Goal: Task Accomplishment & Management: Complete application form

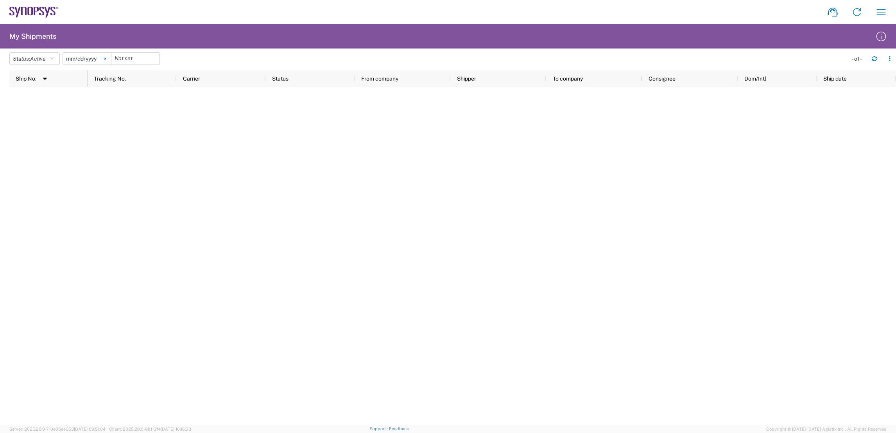
click at [108, 61] on svg-icon at bounding box center [105, 59] width 12 height 12
click at [57, 60] on button "Status: Active" at bounding box center [34, 58] width 50 height 13
click at [52, 104] on span "All" at bounding box center [55, 100] width 91 height 12
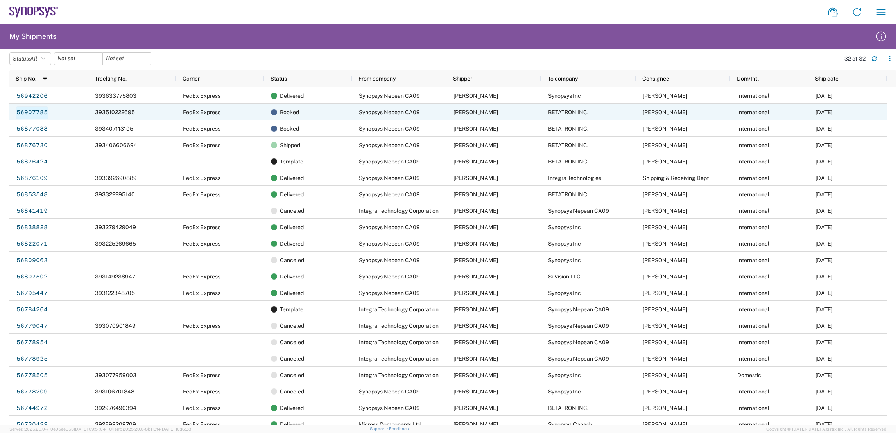
click at [36, 117] on link "56907785" at bounding box center [32, 112] width 32 height 13
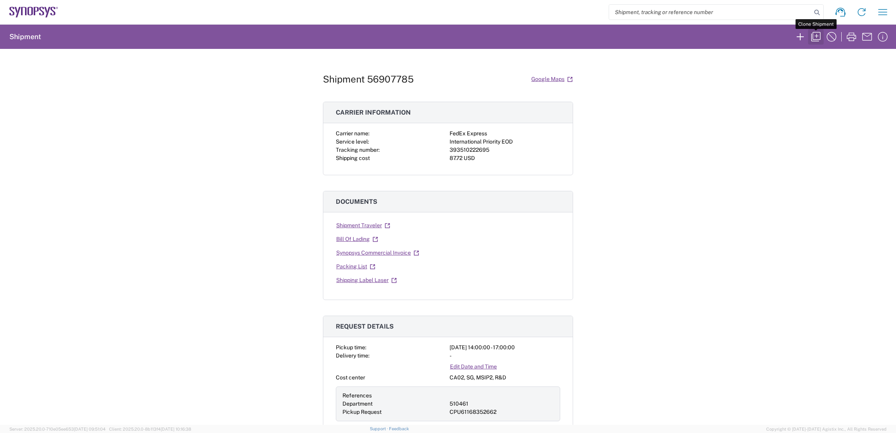
click at [818, 30] on button "button" at bounding box center [816, 37] width 16 height 16
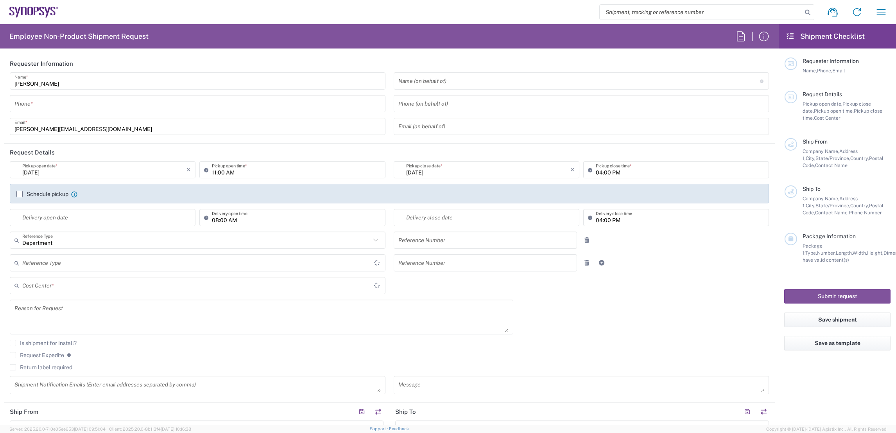
type input "6136006767"
type input "02:00 PM"
type input "05:00 PM"
type input "510461"
type textarea "Board bring up."
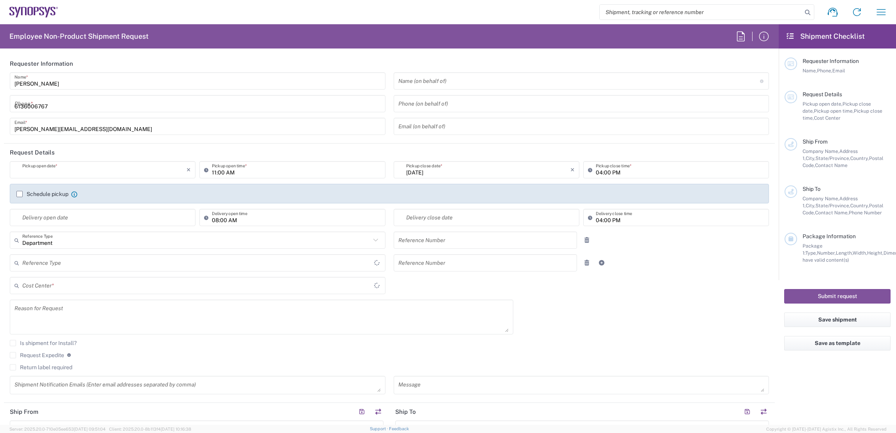
type textarea "SHIPPING@SYNOPSYS.COM, shahrukh@synopsys.com, ca09lab-logistics@synopsys.com, l…"
type textarea "Please see attached. -[GEOGRAPHIC_DATA]"
type input "Synopsys Nepean CA09"
type input "One Antares Drive"
type input "Suite 300"
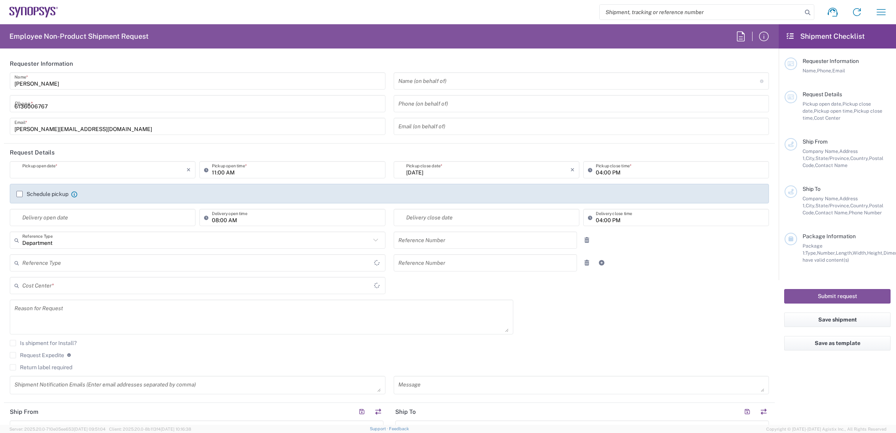
type input "[GEOGRAPHIC_DATA]"
type input "K2E 8C4"
type input "[PERSON_NAME]"
type input "6136006767"
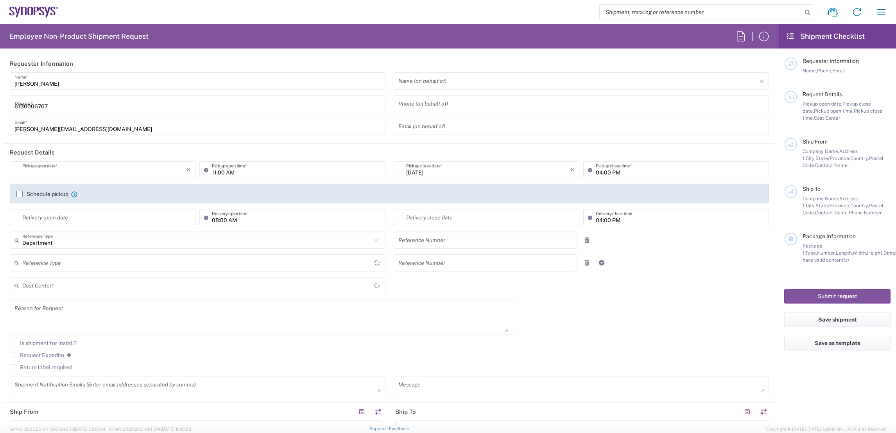
type input "[PERSON_NAME][EMAIL_ADDRESS][DOMAIN_NAME]"
type input "BETATRON INC."
type input "[GEOGRAPHIC_DATA]"
type input "[GEOGRAPHIC_DATA][PERSON_NAME]"
type input "[US_STATE]"
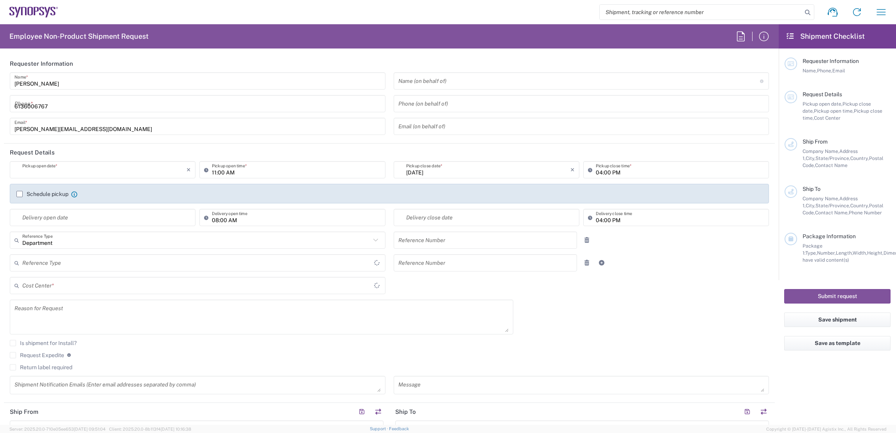
type input "95131"
type input "[PERSON_NAME]"
type input "4088061431"
type input "[PERSON_NAME][EMAIL_ADDRESS][DOMAIN_NAME]"
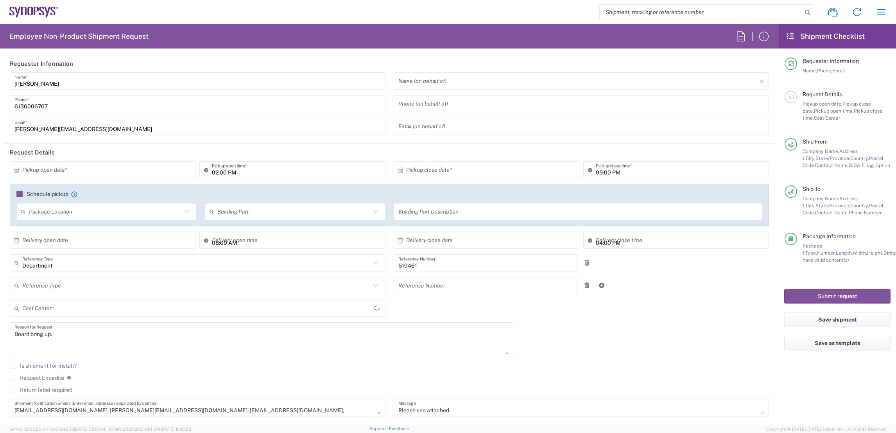
type input "CA02, SG, MSIP2, R&D 510461"
type input "[GEOGRAPHIC_DATA]"
type input "Your Packaging"
type input "Nepean CA09"
click at [119, 170] on input "text" at bounding box center [104, 170] width 164 height 14
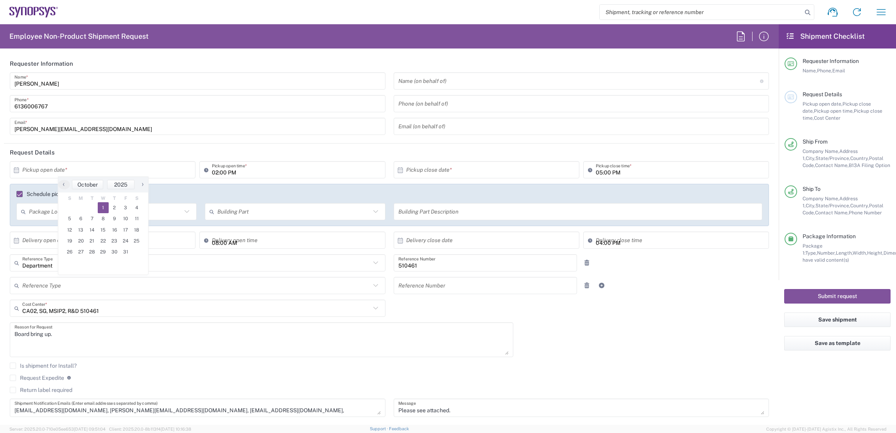
click at [104, 206] on span "1" at bounding box center [103, 207] width 11 height 11
type input "[DATE]"
click at [214, 170] on input "02:00 PM" at bounding box center [296, 170] width 169 height 14
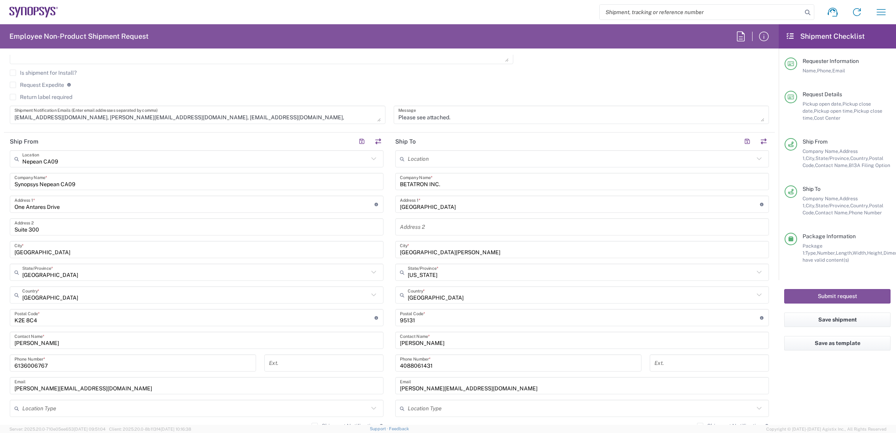
scroll to position [308, 0]
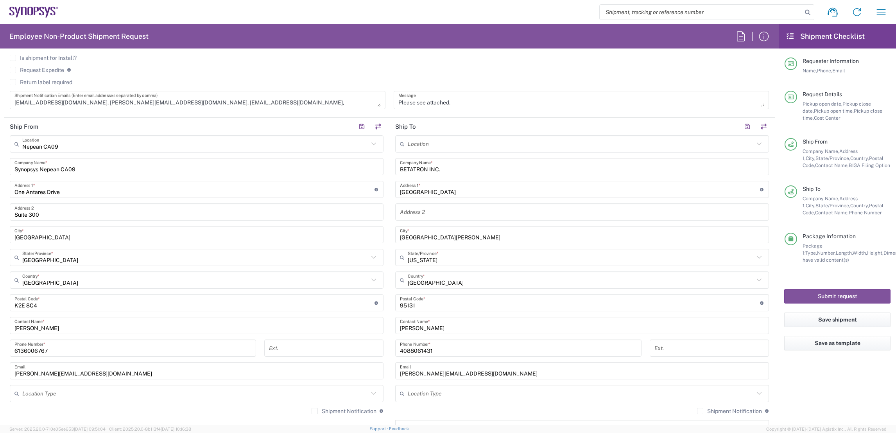
type input "01:00 PM"
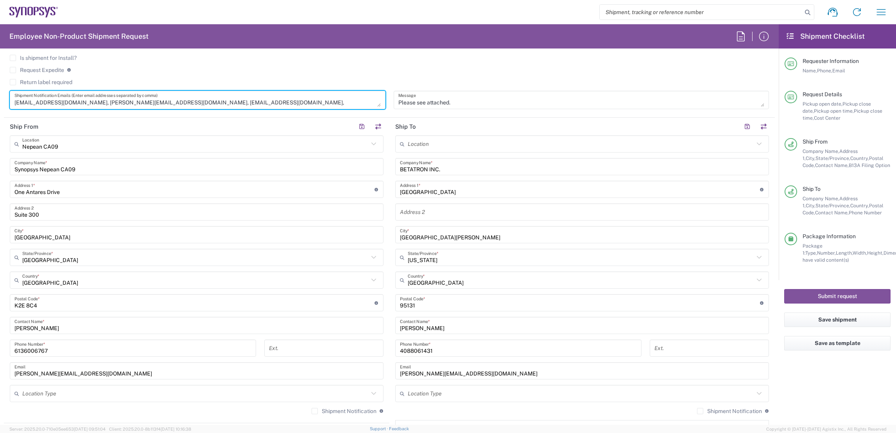
click at [324, 100] on textarea "SHIPPING@SYNOPSYS.COM, shahrukh@synopsys.com, ca09lab-logistics@synopsys.com, l…" at bounding box center [197, 100] width 366 height 14
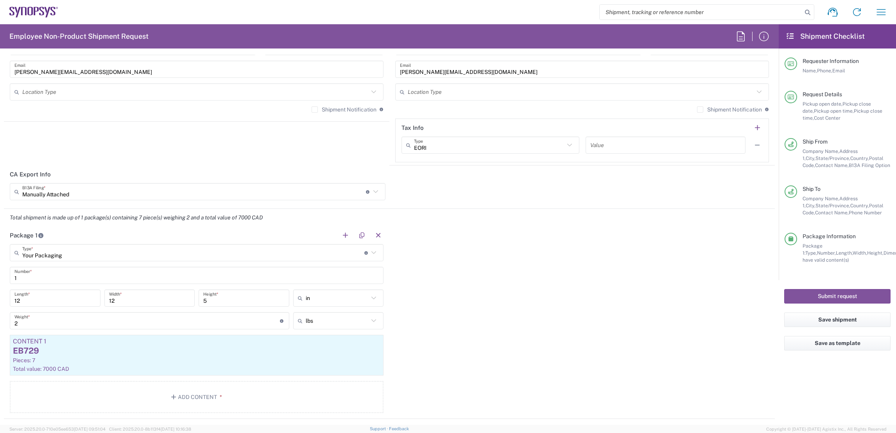
scroll to position [633, 0]
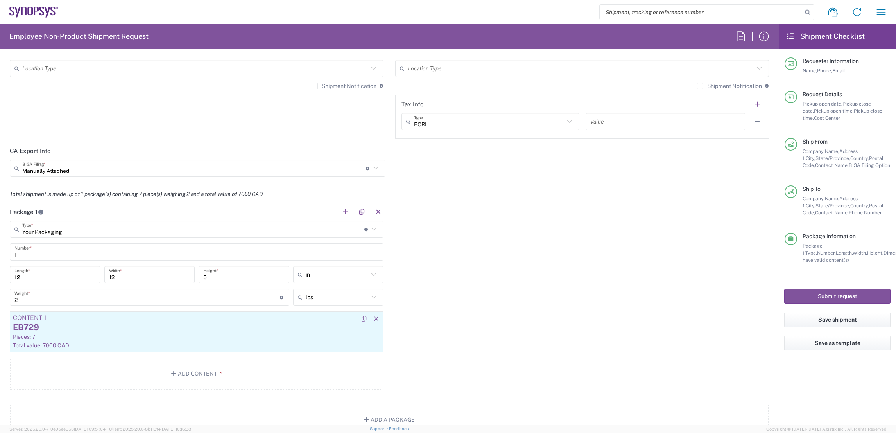
click at [201, 333] on div "Pieces: 7" at bounding box center [197, 336] width 368 height 7
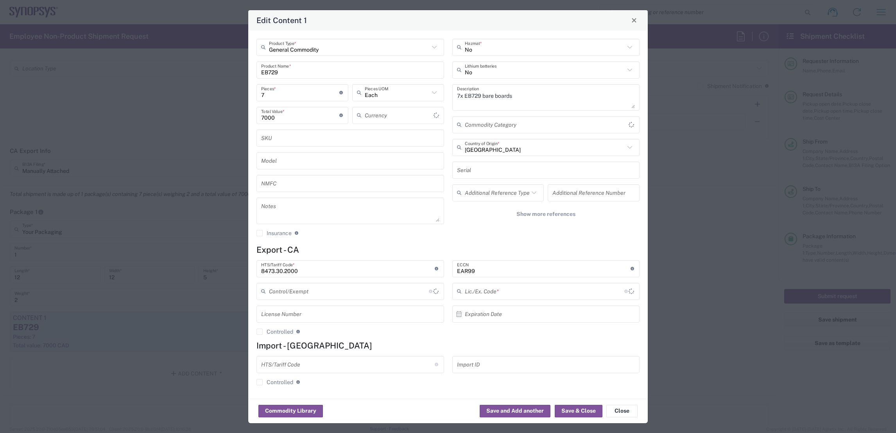
type input "BIS"
type input "Canadian Dollar"
type input "NLR - No License Required"
drag, startPoint x: 269, startPoint y: 99, endPoint x: 245, endPoint y: 98, distance: 24.3
click at [245, 98] on div "Edit Content 1 General Commodity Product Type * EB729 Product Name * 7 Pieces *…" at bounding box center [448, 216] width 896 height 433
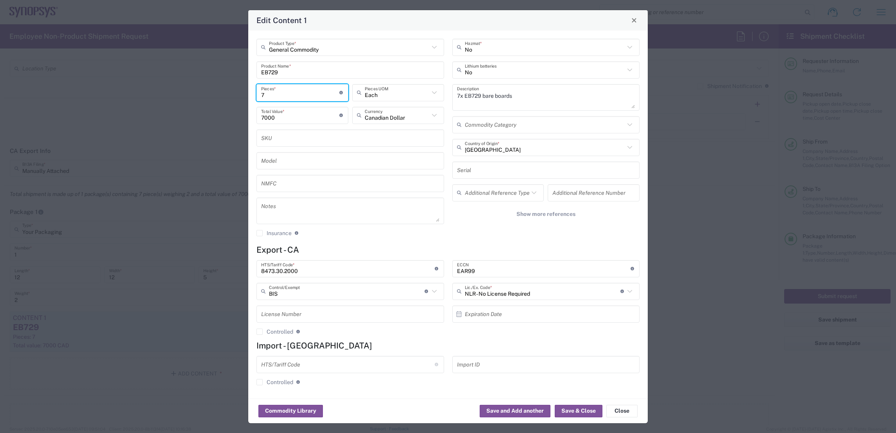
type input "1"
type input "1000"
type input "12"
type input "12000"
type input "12"
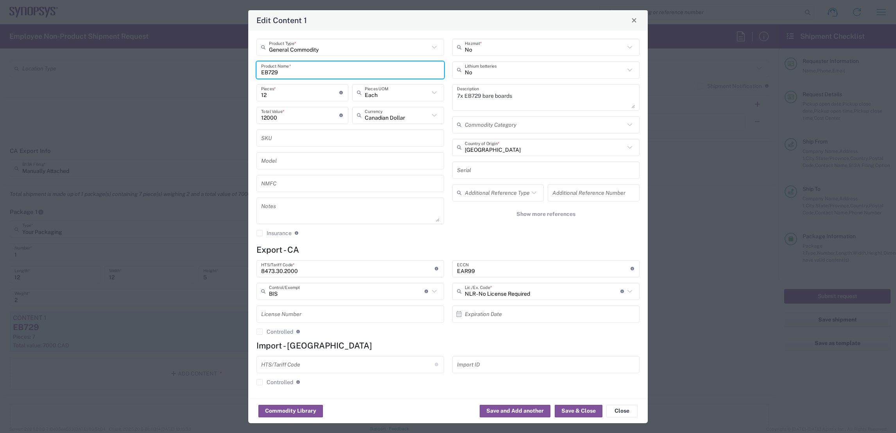
click at [279, 73] on input "EB729" at bounding box center [350, 70] width 178 height 14
type input "EB730"
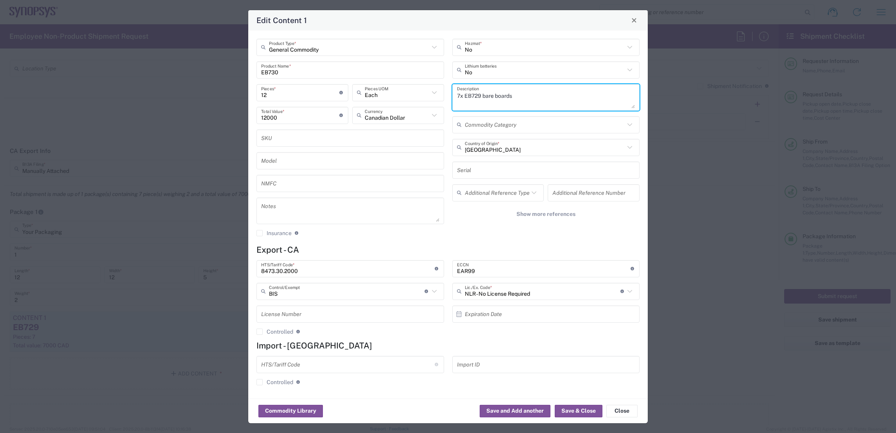
click at [475, 95] on textarea "7x EB729 bare boards" at bounding box center [546, 97] width 178 height 22
type textarea "7x EB730 bare boards"
click at [578, 411] on button "Save & Close" at bounding box center [579, 411] width 48 height 13
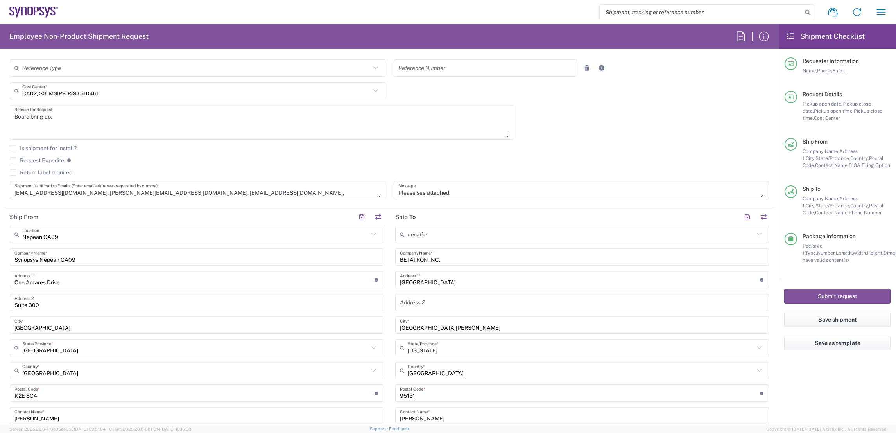
scroll to position [244, 0]
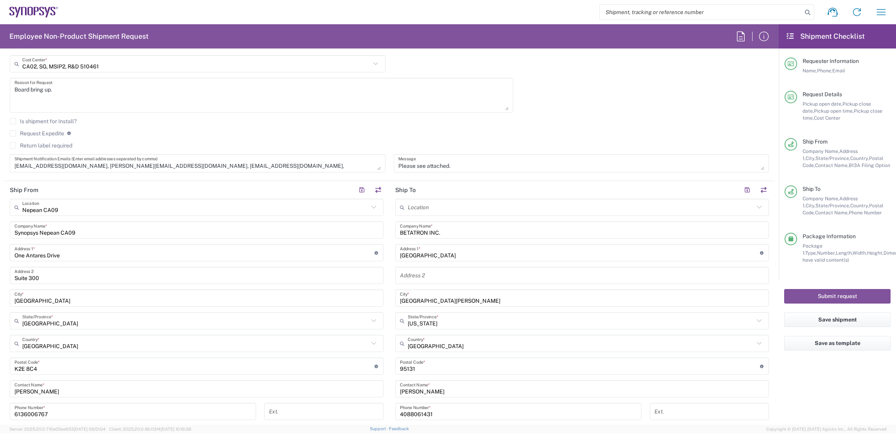
click at [310, 164] on textarea "SHIPPING@SYNOPSYS.COM, shahrukh@synopsys.com, ca09lab-logistics@synopsys.com, l…" at bounding box center [197, 163] width 366 height 14
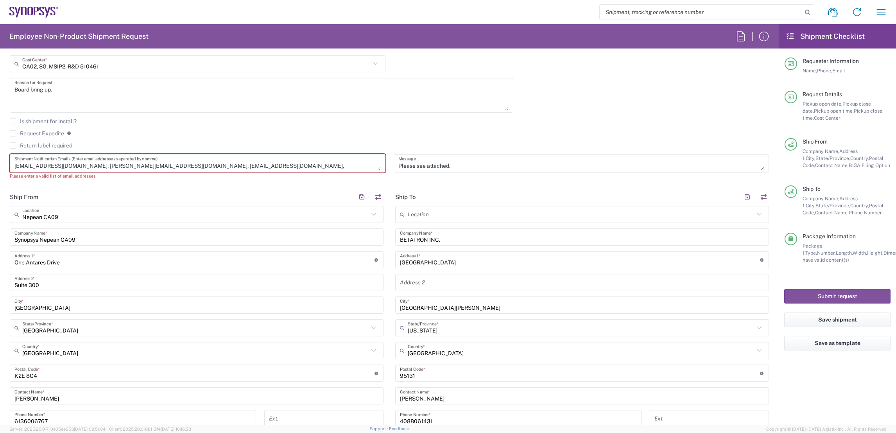
paste textarea "tonyhu@synopsys.com"
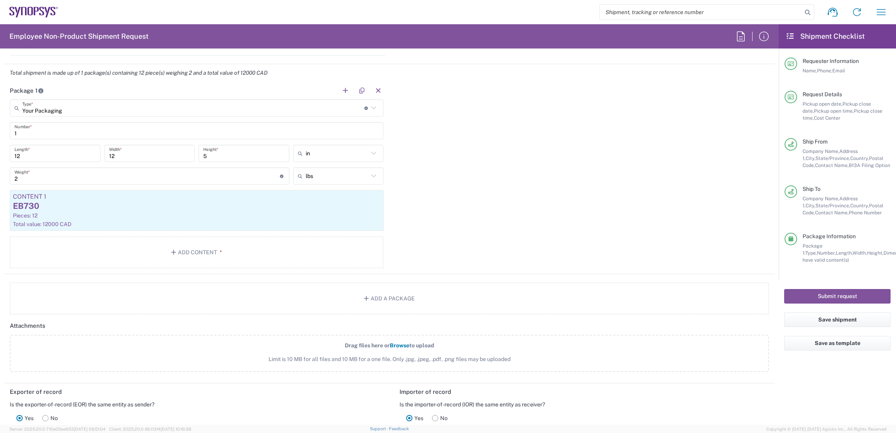
scroll to position [723, 0]
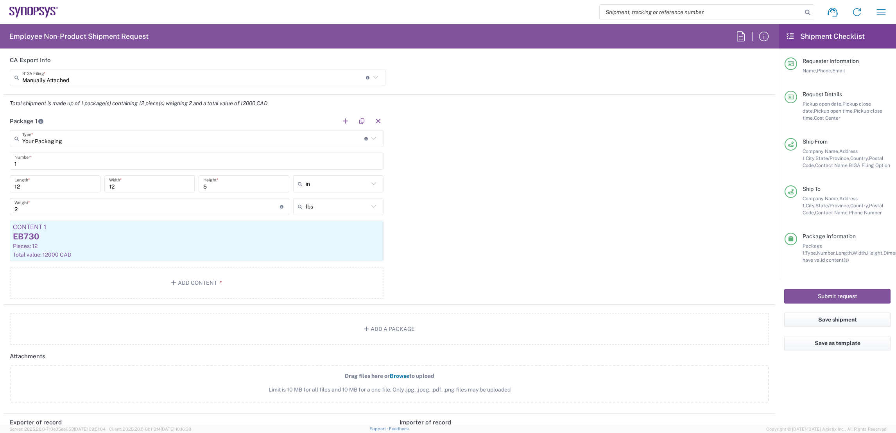
type textarea "SHIPPING@SYNOPSYS.COM, shahrukh@synopsys.com, ca09lab-logistics@synopsys.com, l…"
drag, startPoint x: 26, startPoint y: 211, endPoint x: 0, endPoint y: 212, distance: 26.2
click at [0, 212] on html "Shipment request Shipment tracking Employee non-product shipment request My shi…" at bounding box center [448, 216] width 896 height 433
drag, startPoint x: 20, startPoint y: 209, endPoint x: -1, endPoint y: 206, distance: 21.8
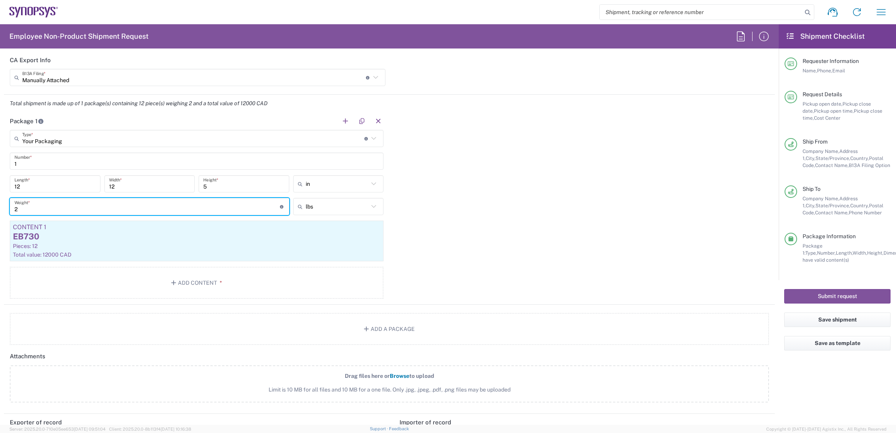
click at [0, 206] on html "Shipment request Shipment tracking Employee non-product shipment request My shi…" at bounding box center [448, 216] width 896 height 433
type input "6"
click at [612, 206] on div "Package 1 Your Packaging Type * Material used to package goods Your Packaging B…" at bounding box center [389, 208] width 771 height 192
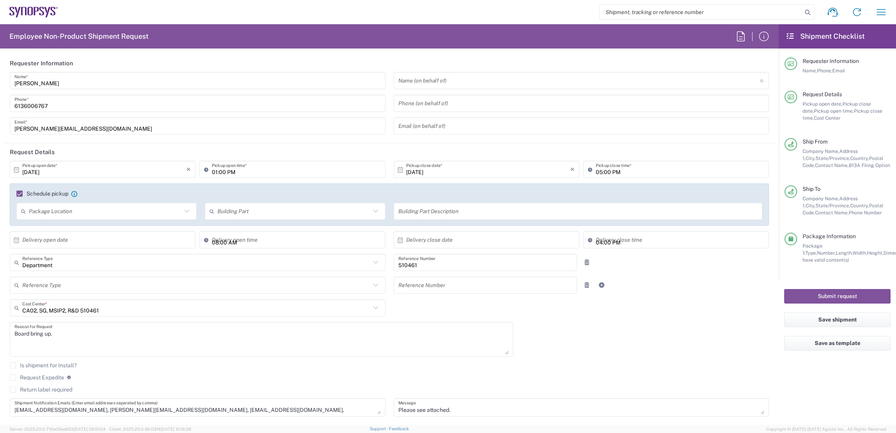
scroll to position [0, 0]
click at [588, 333] on div "10/01/2025 × Pickup open date * Cancel Apply 01:00 PM Pickup open time * 10/01/…" at bounding box center [390, 291] width 768 height 261
click at [839, 294] on button "Submit request" at bounding box center [837, 296] width 106 height 14
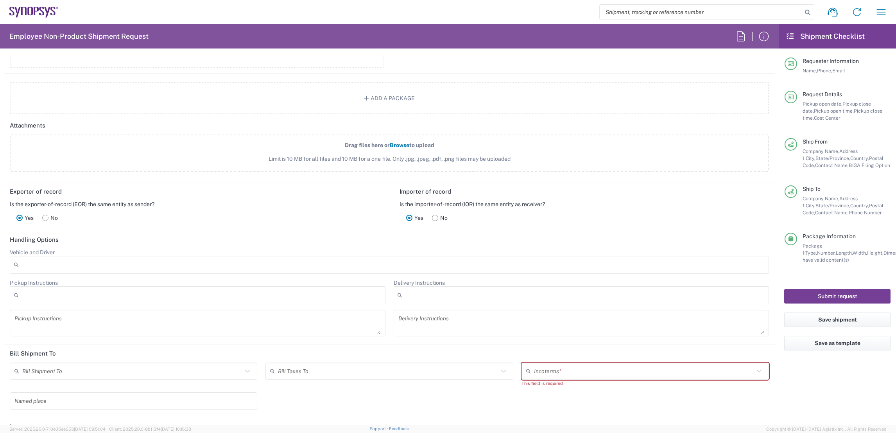
scroll to position [1047, 0]
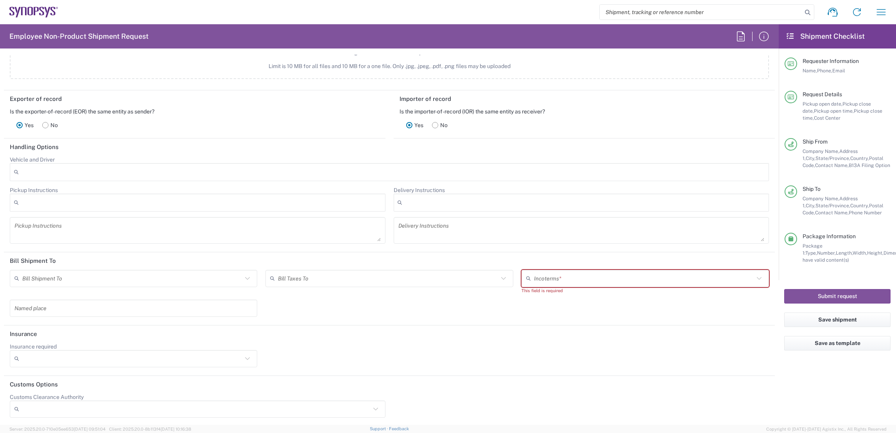
click at [600, 283] on div "Incoterms *" at bounding box center [646, 278] width 248 height 17
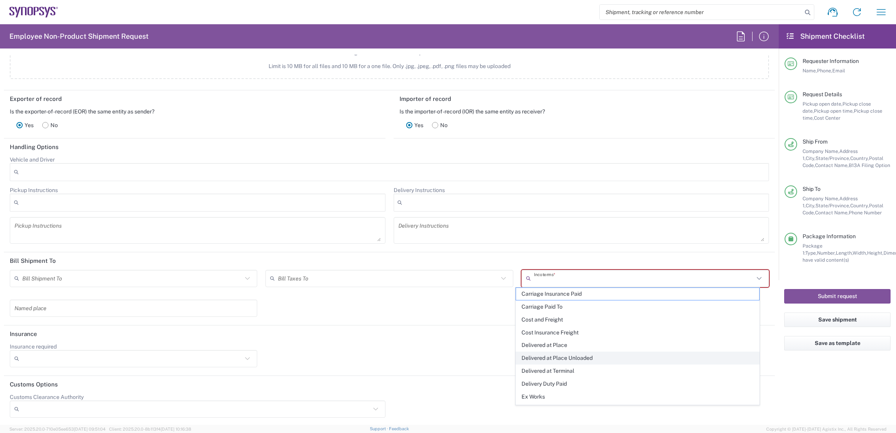
click at [585, 355] on span "Delivered at Place Unloaded" at bounding box center [637, 358] width 243 height 12
type input "Sender/Shipper"
type input "Recipient Account"
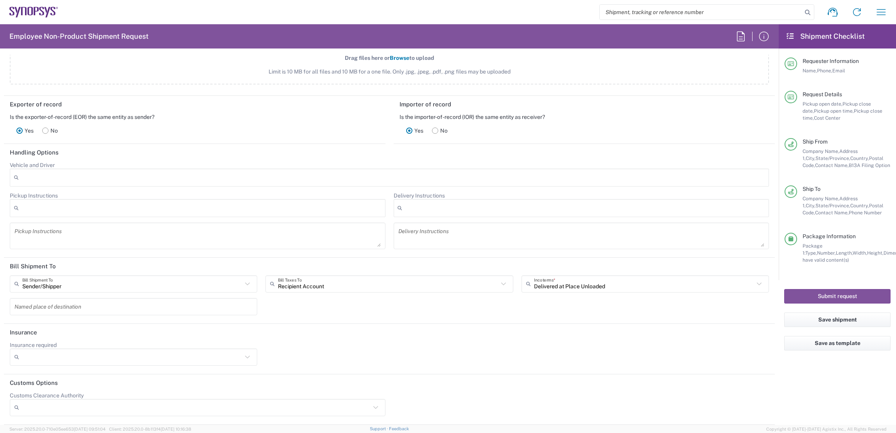
scroll to position [1040, 0]
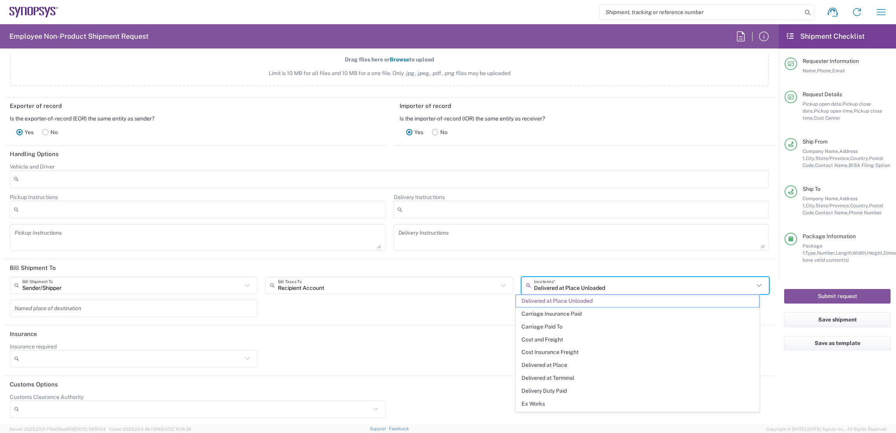
click at [585, 288] on input "Delivered at Place Unloaded" at bounding box center [644, 285] width 220 height 14
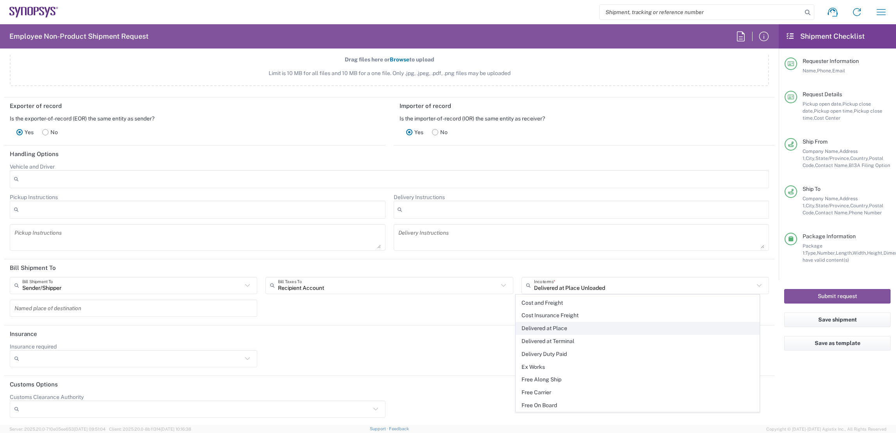
click at [554, 330] on span "Delivered at Place" at bounding box center [637, 328] width 243 height 12
type input "Delivered at Place"
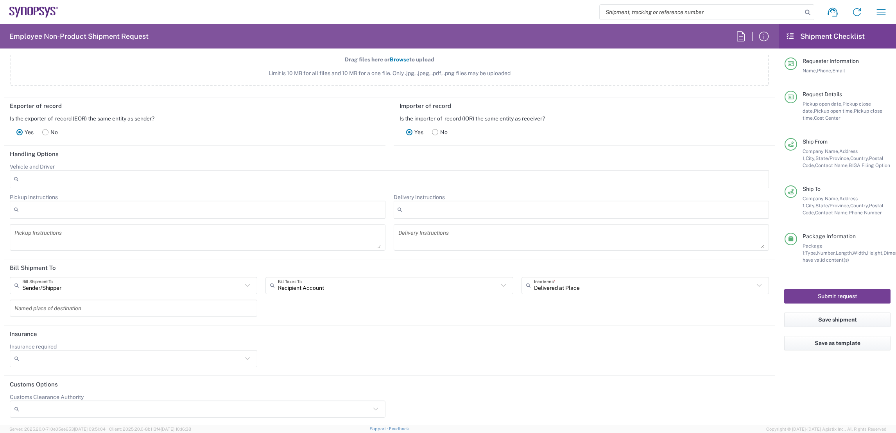
click at [843, 296] on button "Submit request" at bounding box center [837, 296] width 106 height 14
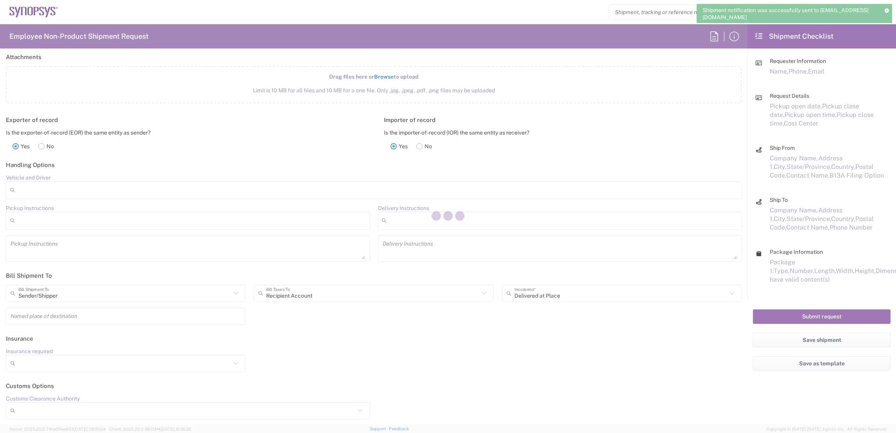
scroll to position [1001, 0]
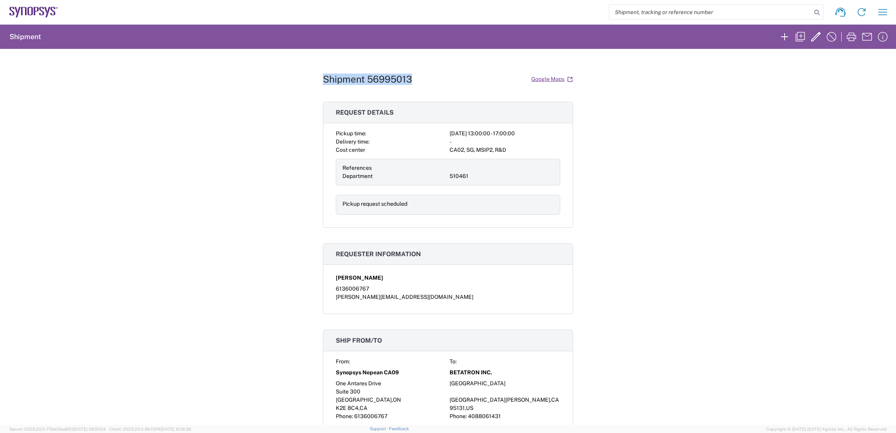
drag, startPoint x: 411, startPoint y: 79, endPoint x: 320, endPoint y: 77, distance: 90.7
click at [323, 77] on div "Shipment 56995013 Google Maps" at bounding box center [448, 79] width 250 height 14
copy h1 "Shipment 56995013"
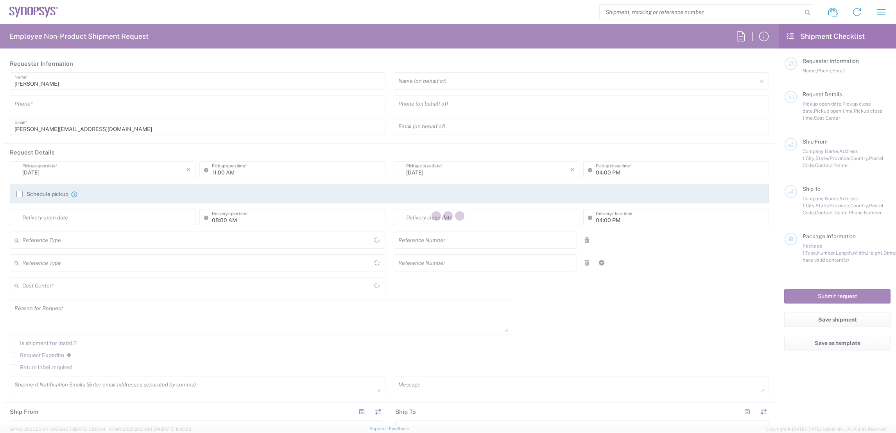
type input "Department"
type input "[GEOGRAPHIC_DATA]"
type input "Delivered at Place"
type input "[GEOGRAPHIC_DATA]"
type input "6136006767"
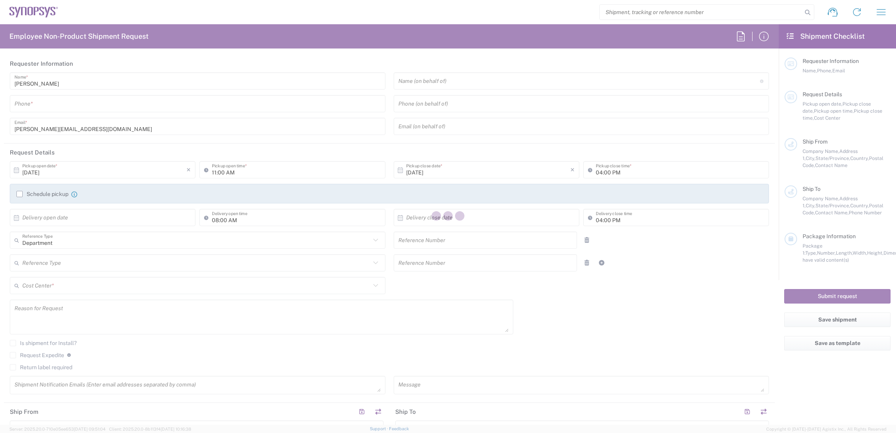
type input "01:00 PM"
type input "05:00 PM"
type input "460672"
type textarea "Boards to EGR1"
type textarea "Shipping@synopsys.com, shahrukh@synopsys.com, ca09lab-logistics@synopsys.com, l…"
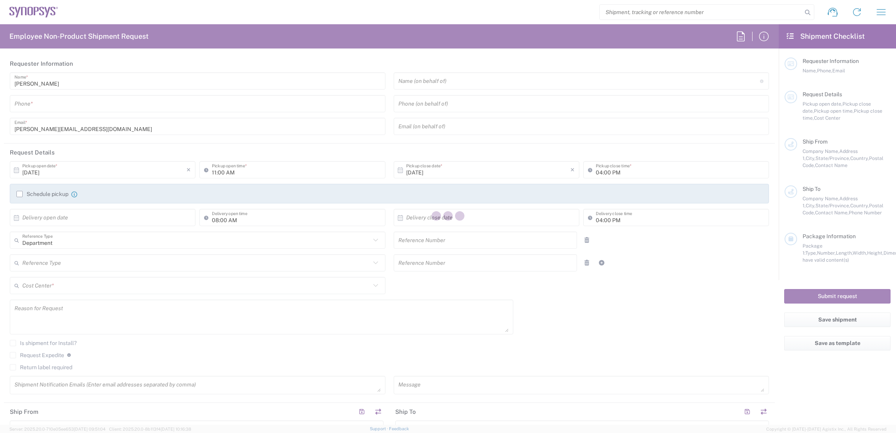
type textarea "Please see attached. -[GEOGRAPHIC_DATA]"
type input "Synopsys Nepean CA09"
type input "One Antares Drive"
type input "Suite 300"
type input "[GEOGRAPHIC_DATA]"
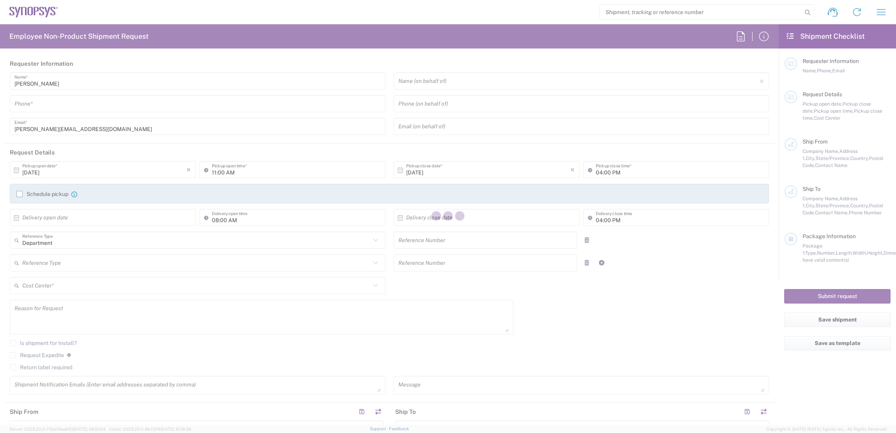
type input "[GEOGRAPHIC_DATA]"
type input "K2E 8C4"
type input "[PERSON_NAME]"
type input "6136006767"
type input "[PERSON_NAME][EMAIL_ADDRESS][DOMAIN_NAME]"
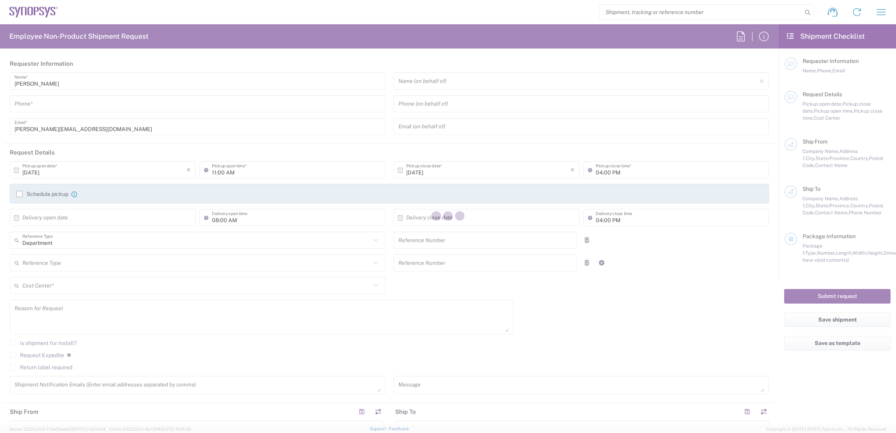
type input "Si-Vision LLC"
type input "Square 1142 Al Ezaei Salah Zaki, St"
type input "Sheraton Heliopolis"
type input "Cairo"
type input "[GEOGRAPHIC_DATA]"
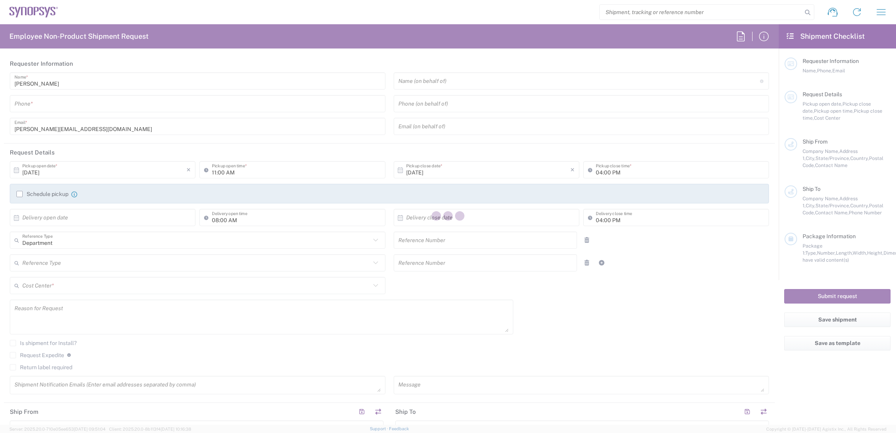
type input "11361"
type input "Ahmed Salah"
type input "201005288567"
type input "ahmed.salah@si-vision.com"
type input "[GEOGRAPHIC_DATA]"
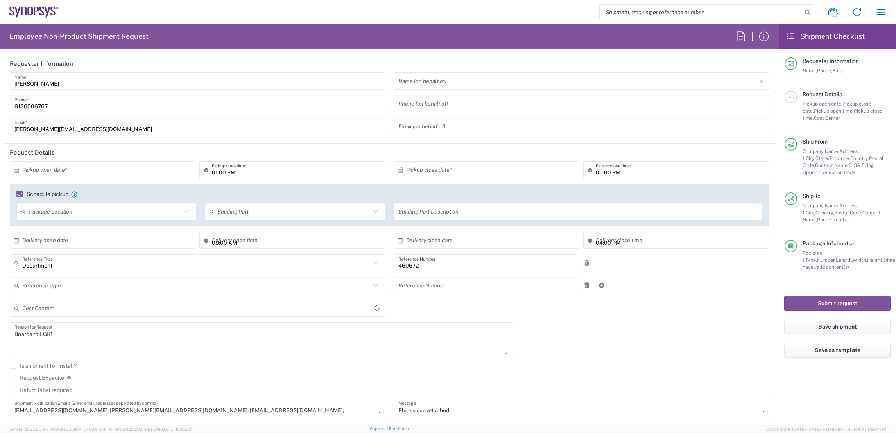
type input "US01, FIN, Distri 460672"
type input "Cairo Governorate"
type input "Envelope"
type input "Nepean CA09"
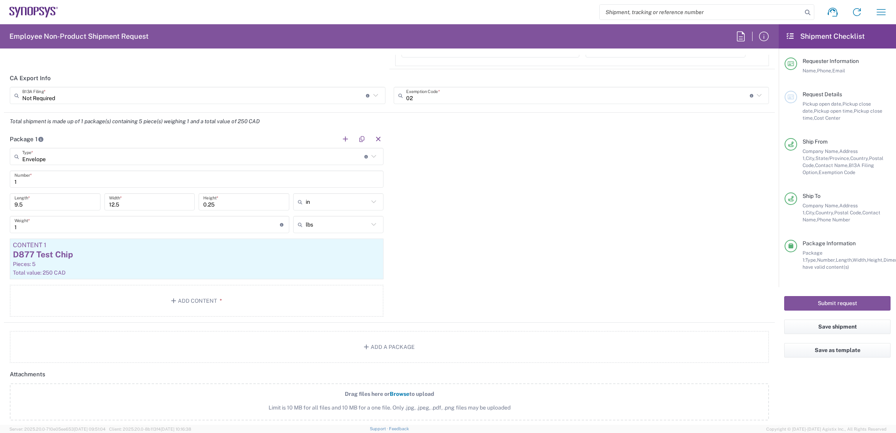
scroll to position [712, 0]
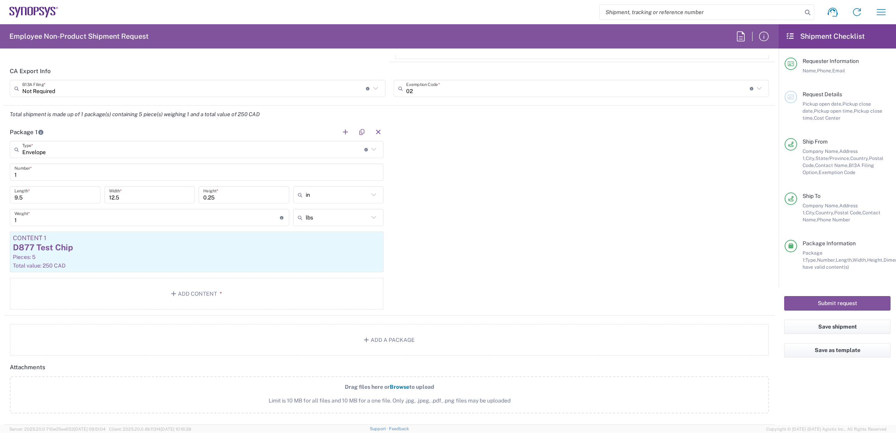
click at [369, 145] on icon at bounding box center [374, 149] width 10 height 10
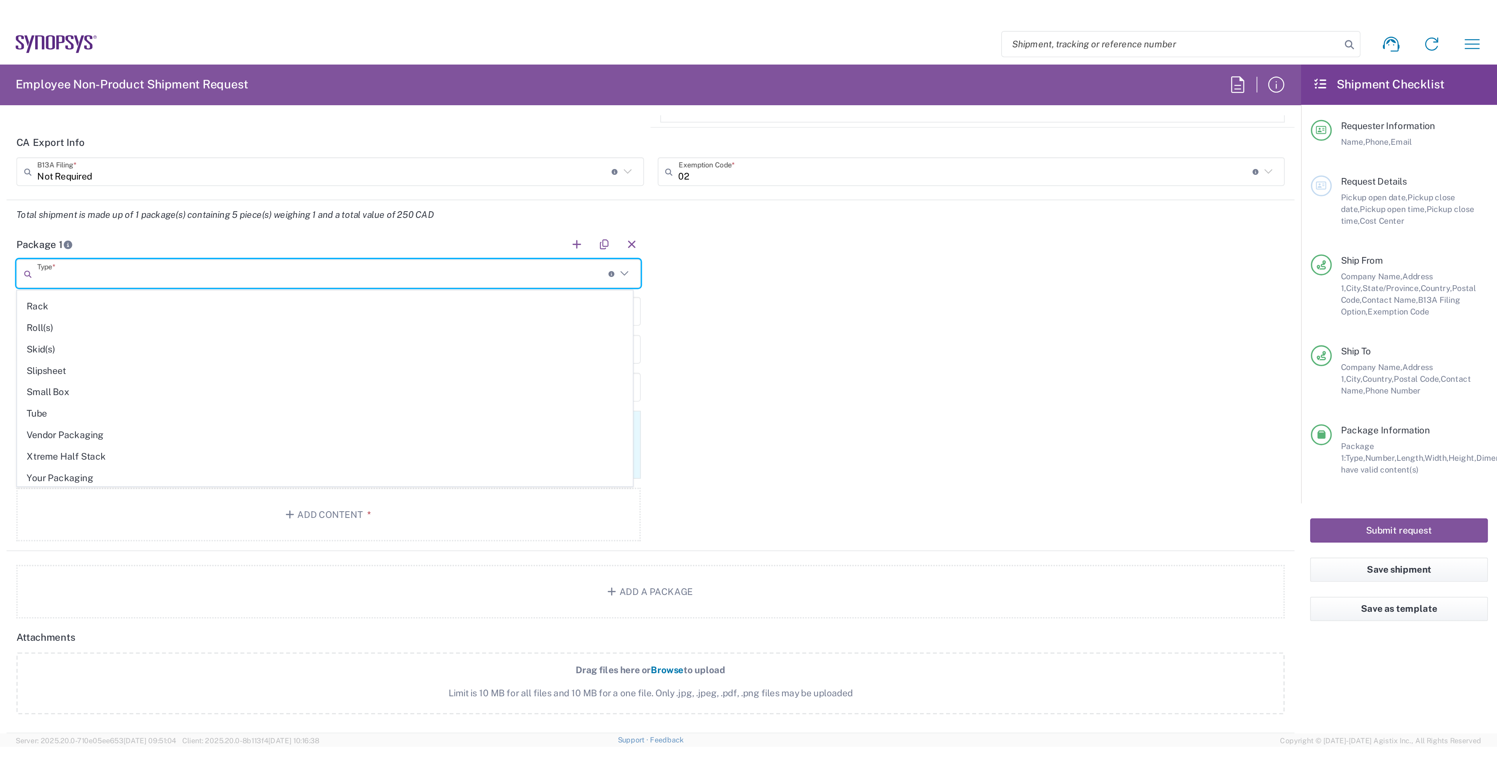
scroll to position [376, 0]
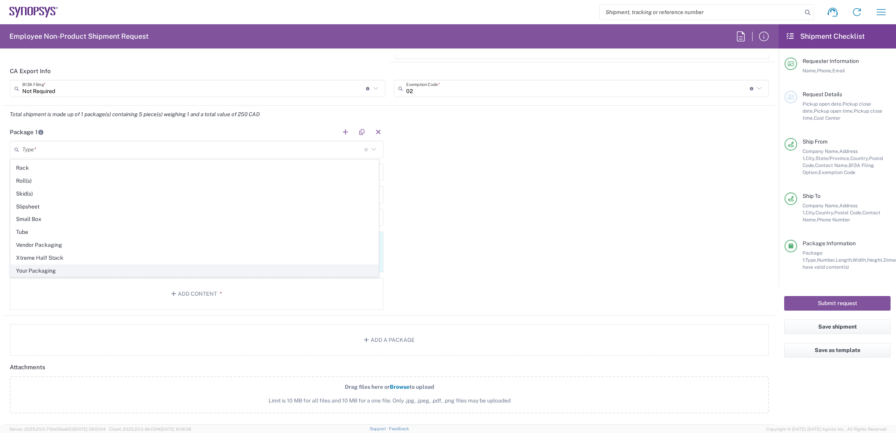
click at [81, 268] on span "Your Packaging" at bounding box center [195, 271] width 368 height 12
type input "Your Packaging"
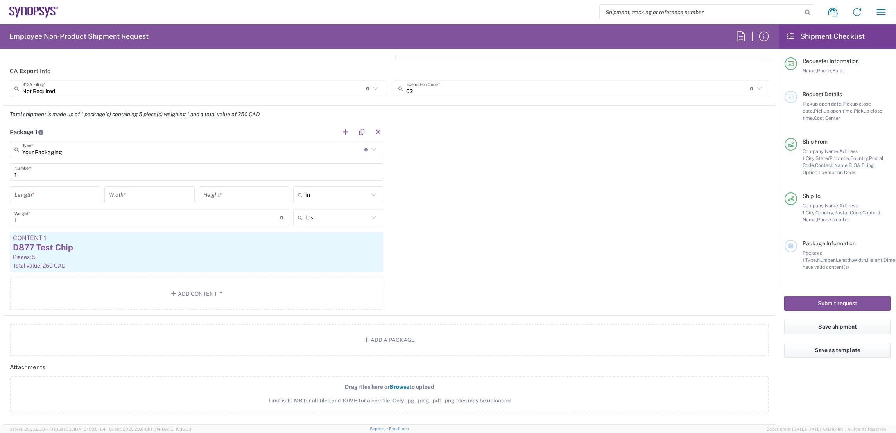
click at [48, 197] on input "number" at bounding box center [54, 195] width 81 height 14
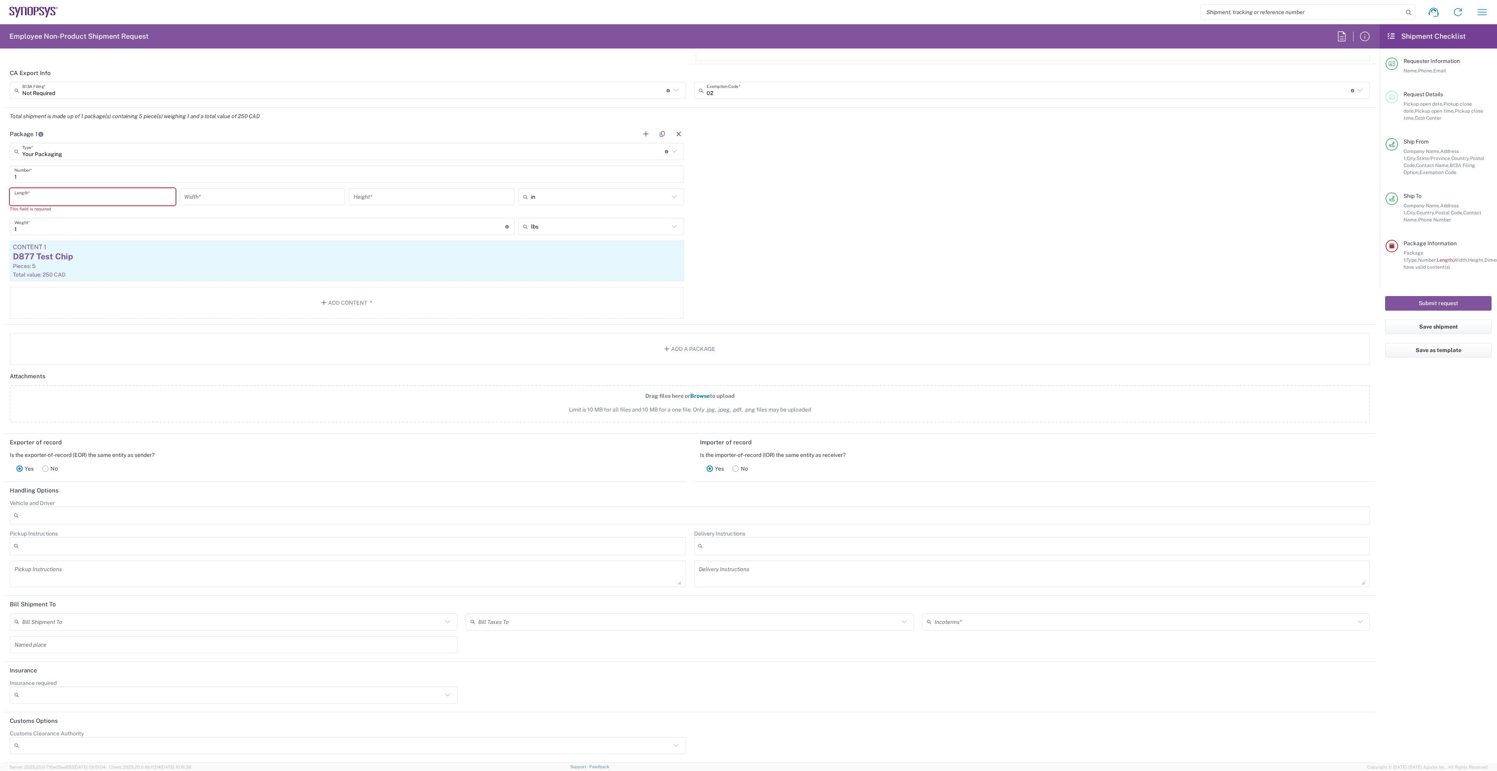
scroll to position [712, 0]
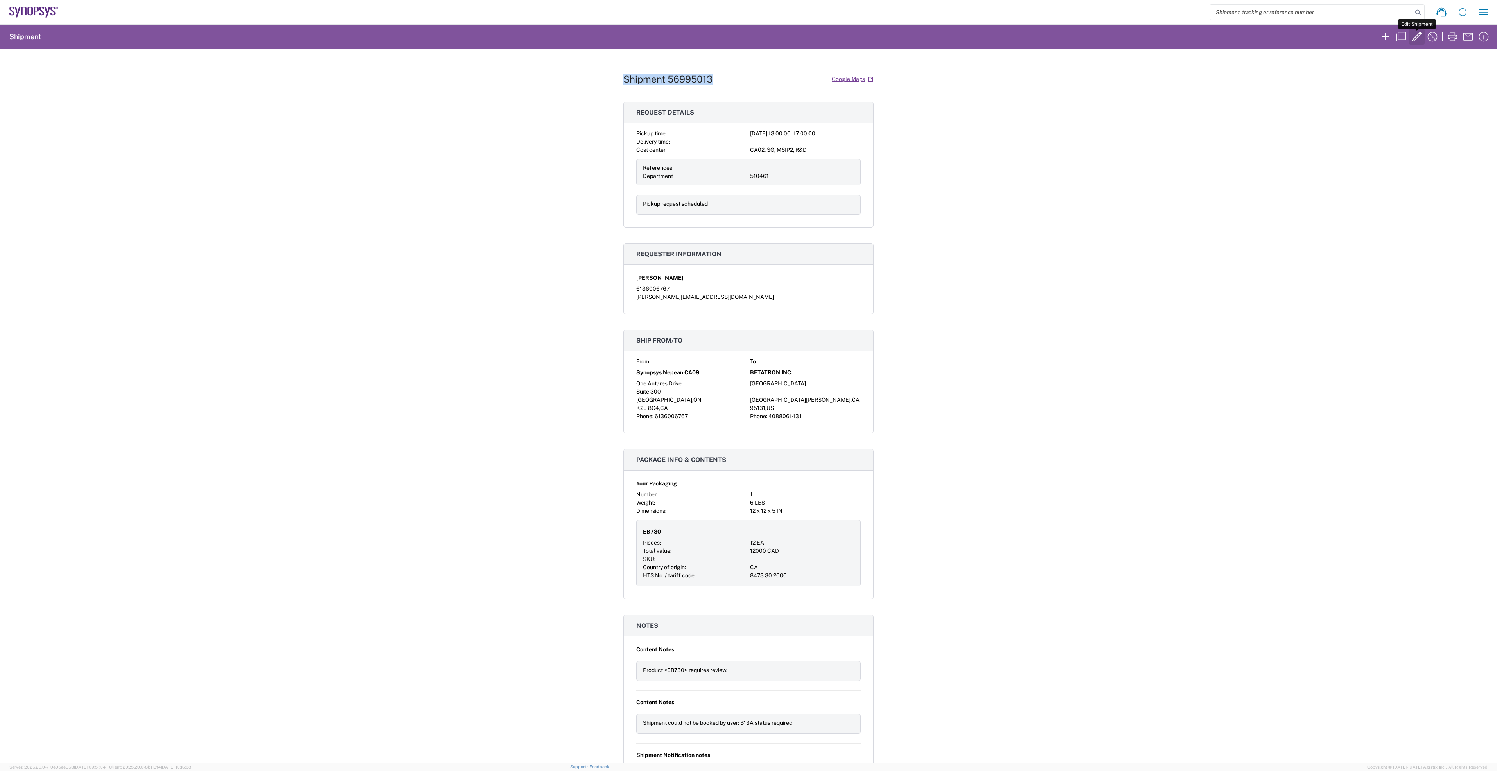
click at [1415, 36] on icon "button" at bounding box center [1416, 36] width 13 height 13
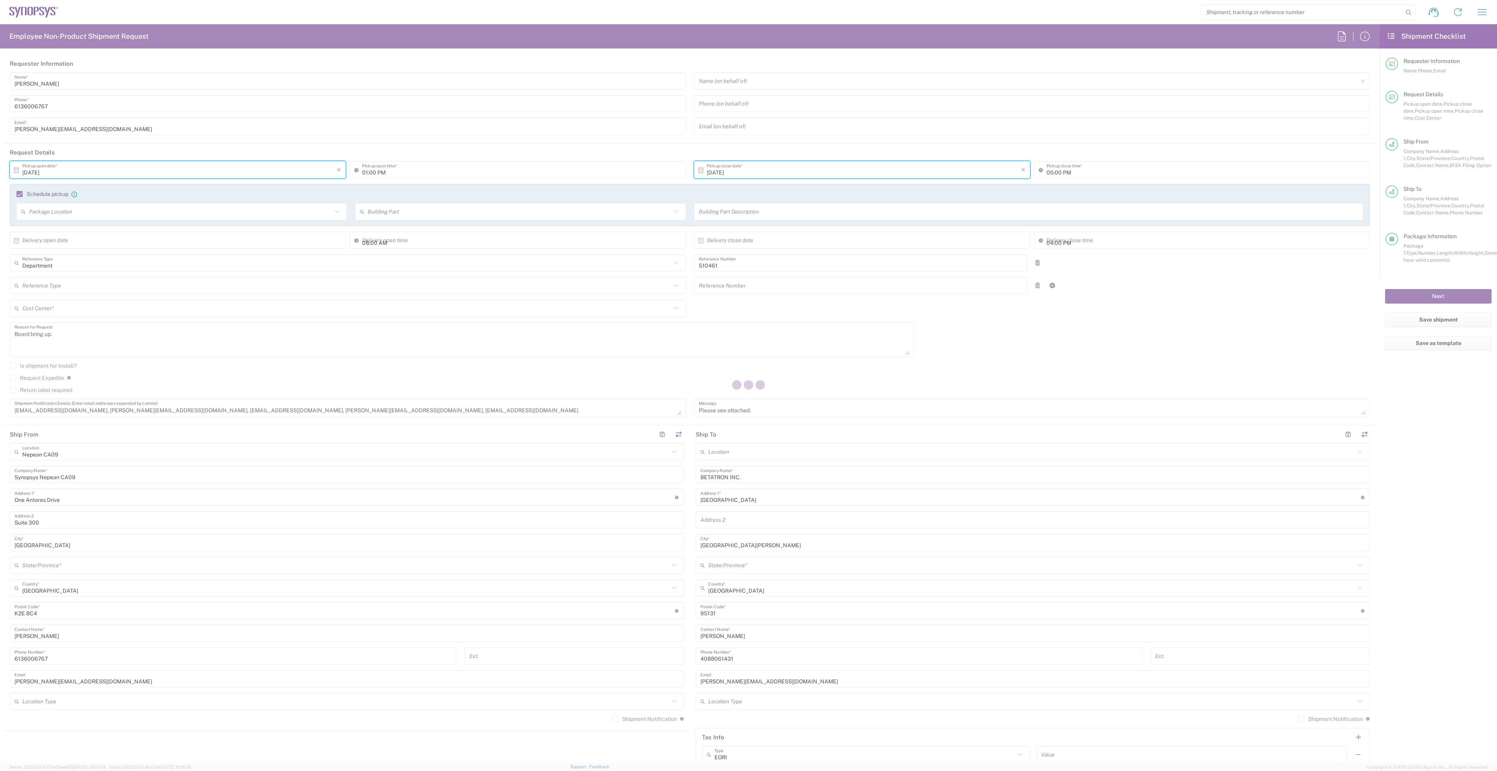
type input "[US_STATE]"
type input "Your Packaging"
type input "[GEOGRAPHIC_DATA]"
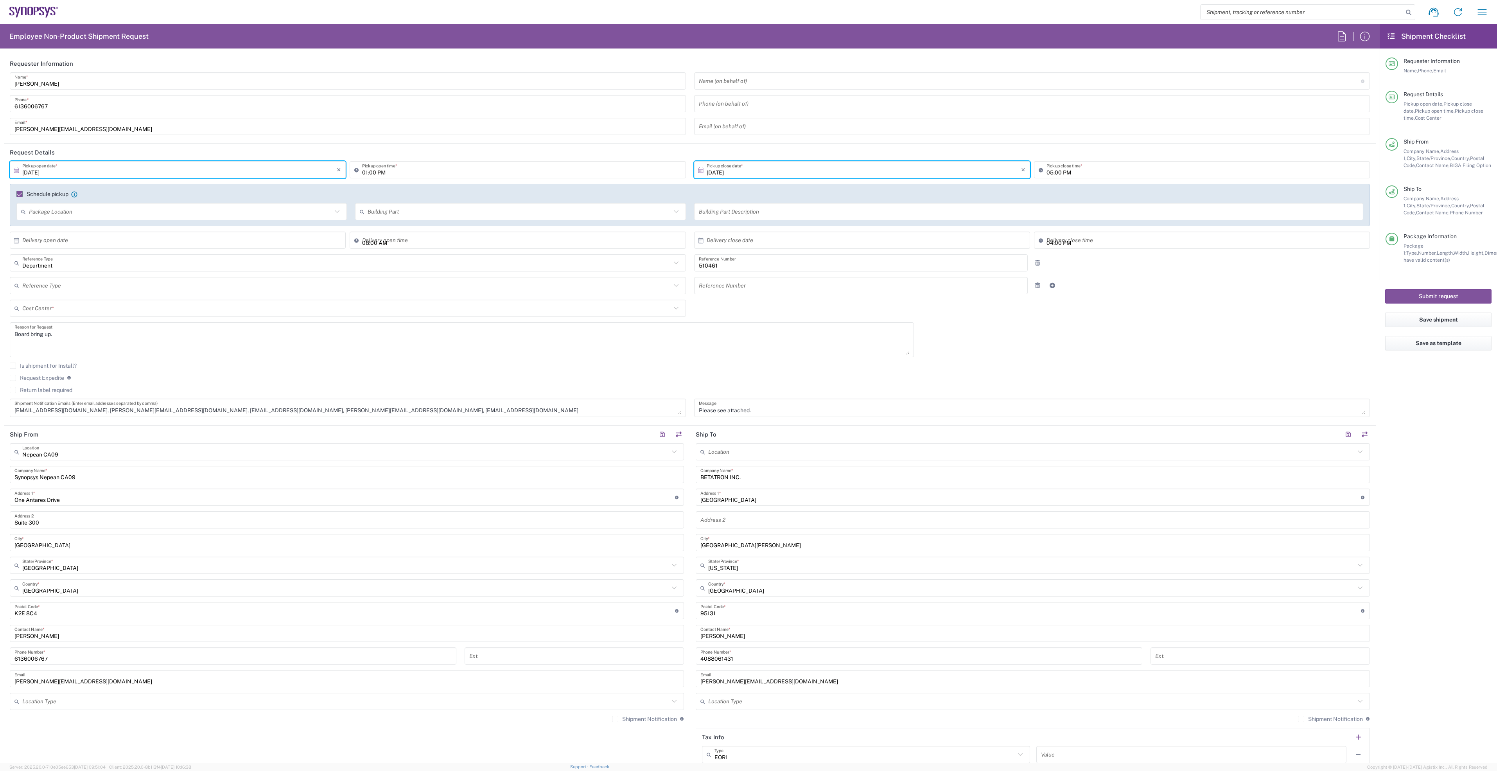
type input "CA02, SG, MSIP2, R&D 510461"
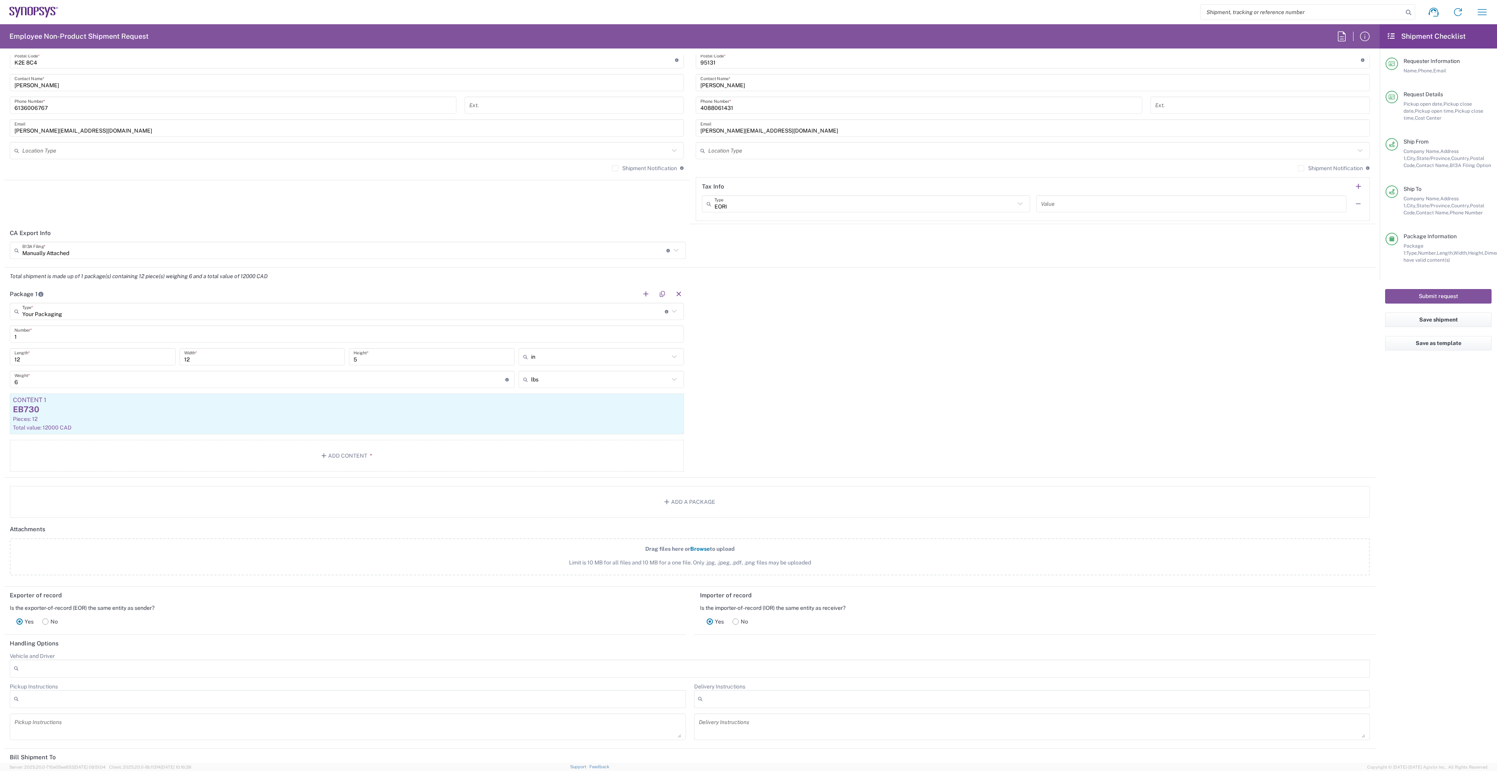
scroll to position [469, 0]
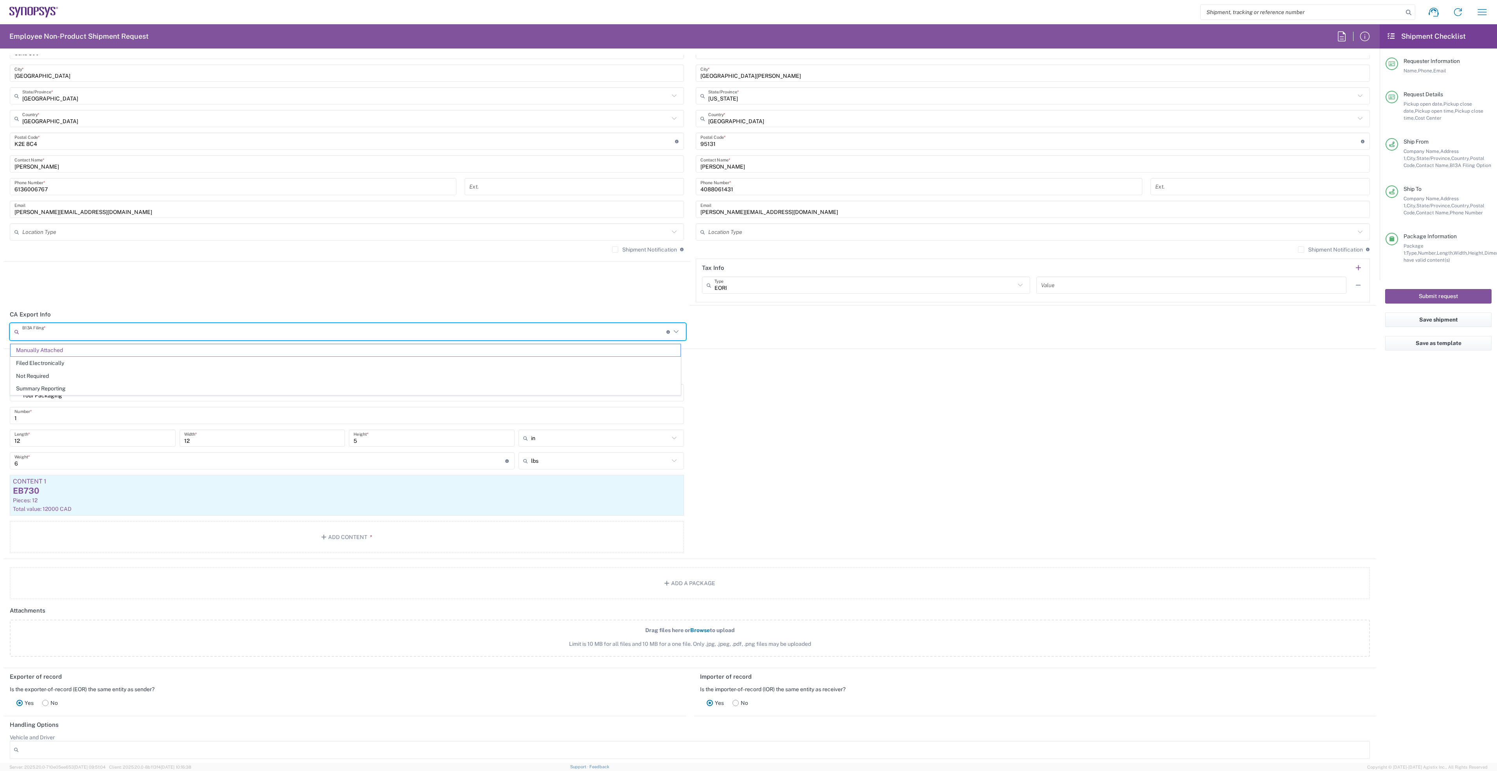
click at [596, 334] on input "text" at bounding box center [344, 332] width 644 height 14
click at [544, 366] on span "Filed Electronically" at bounding box center [346, 363] width 670 height 12
type input "Filed Electronically"
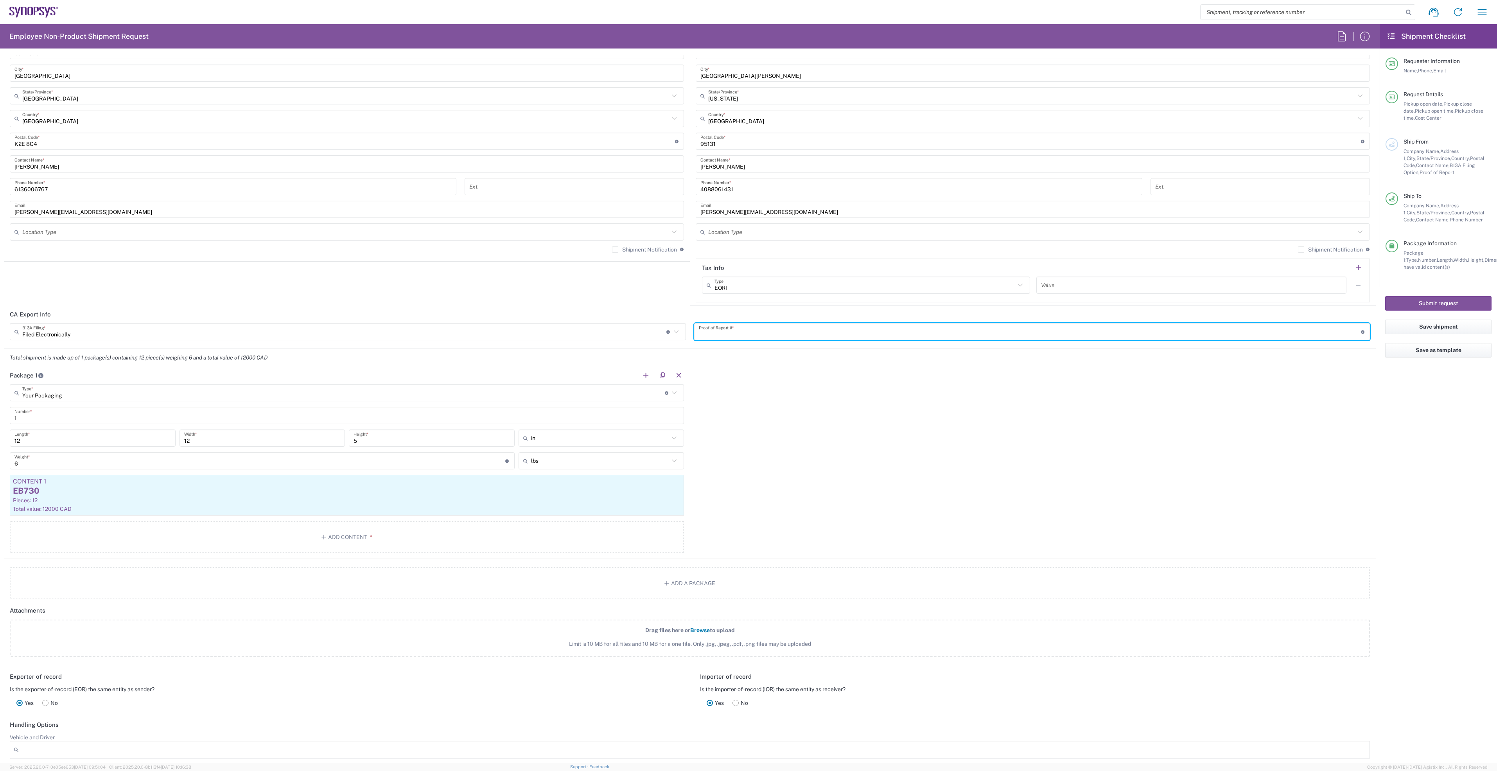
paste input "HW1043202510014708063"
type input "HW1043202510014708063"
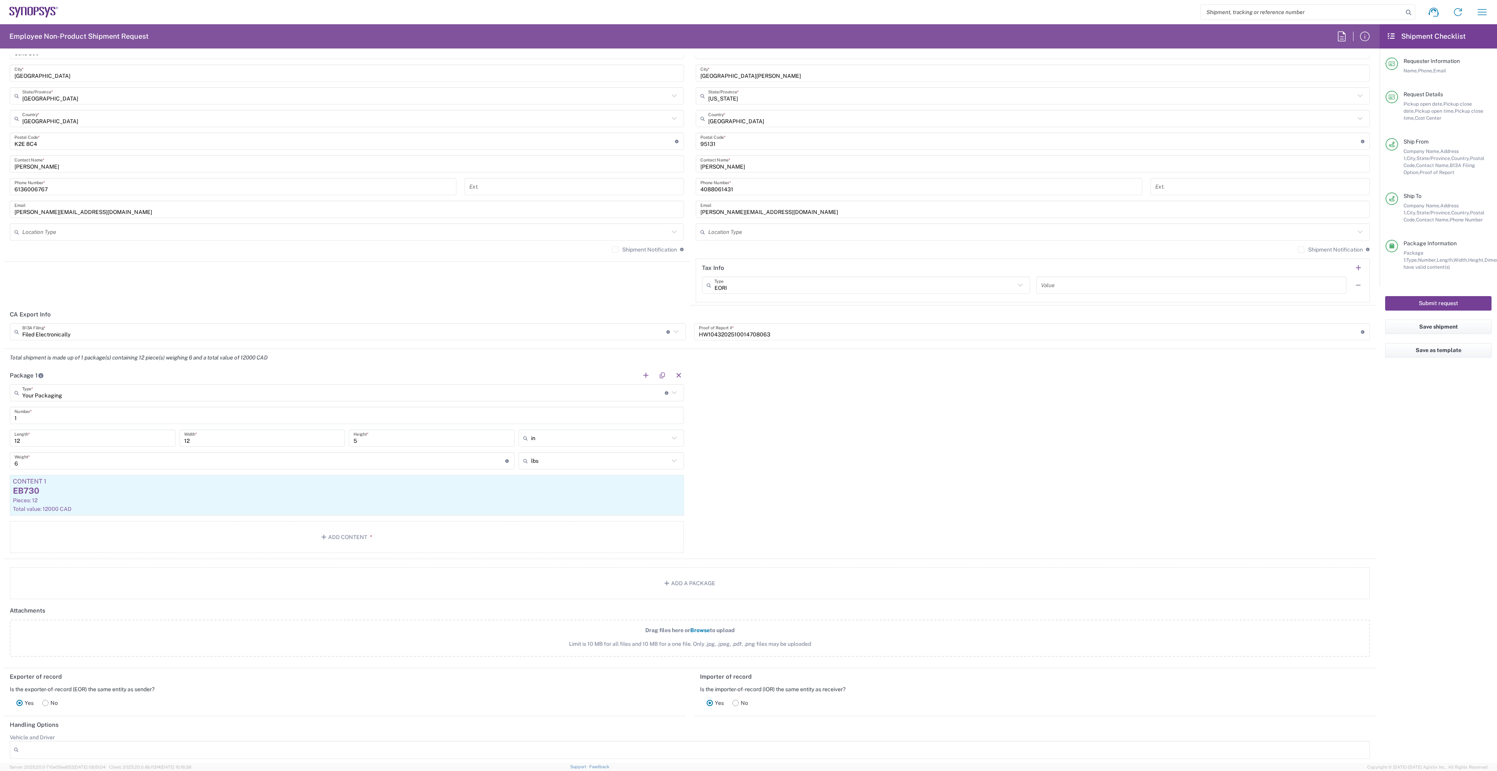
click at [1441, 301] on button "Submit request" at bounding box center [1438, 303] width 106 height 14
